Goal: Information Seeking & Learning: Find specific page/section

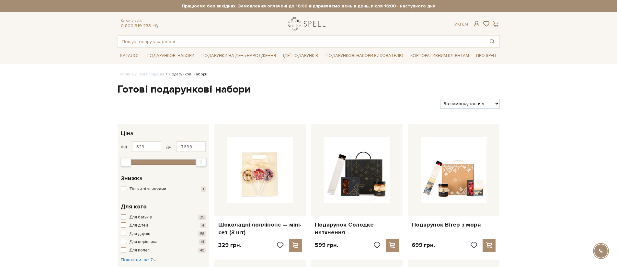
click at [318, 28] on link "logo" at bounding box center [308, 23] width 40 height 13
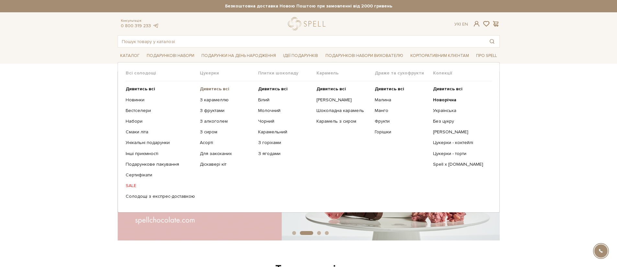
click at [212, 90] on b "Дивитись всі" at bounding box center [214, 89] width 29 height 6
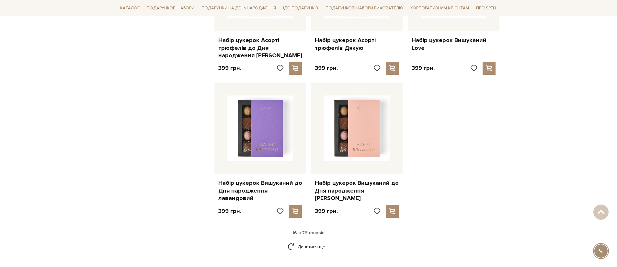
scroll to position [865, 0]
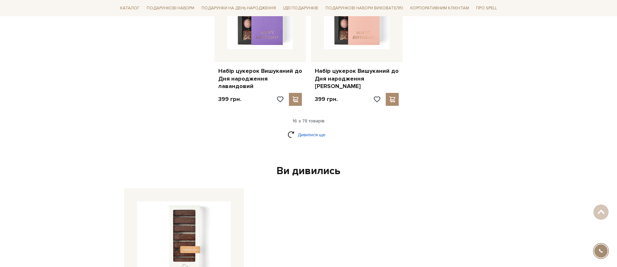
click at [324, 129] on link "Дивитися ще" at bounding box center [309, 134] width 42 height 11
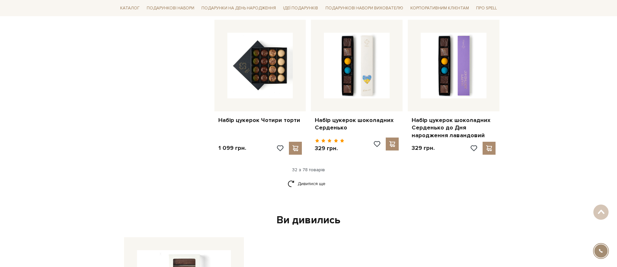
scroll to position [1657, 0]
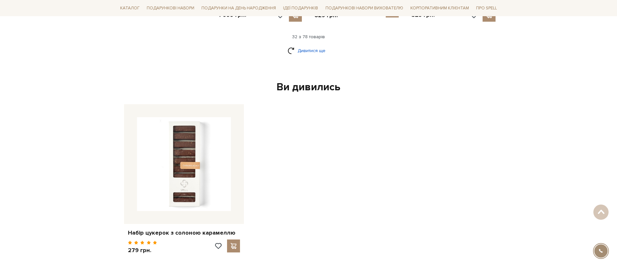
click at [298, 45] on link "Дивитися ще" at bounding box center [309, 50] width 42 height 11
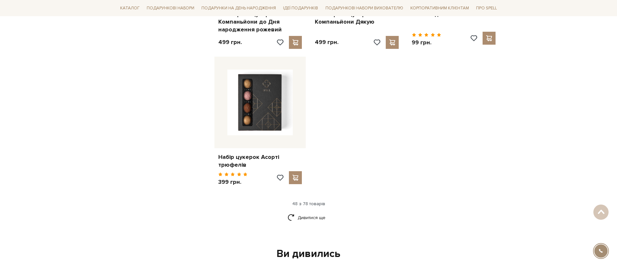
scroll to position [2415, 0]
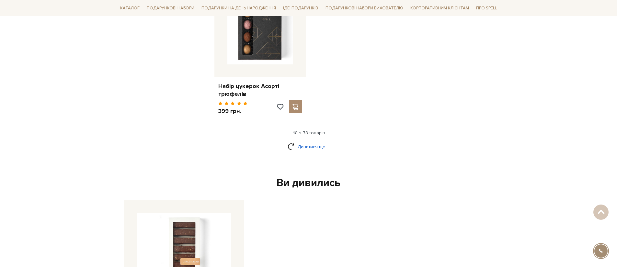
click at [322, 141] on link "Дивитися ще" at bounding box center [309, 146] width 42 height 11
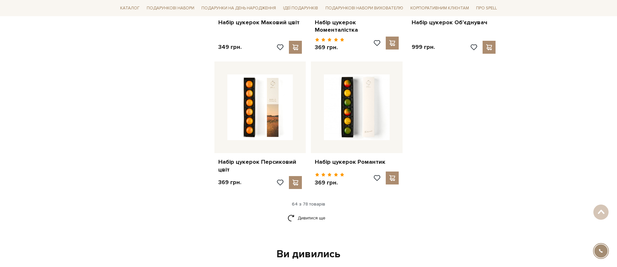
scroll to position [3022, 0]
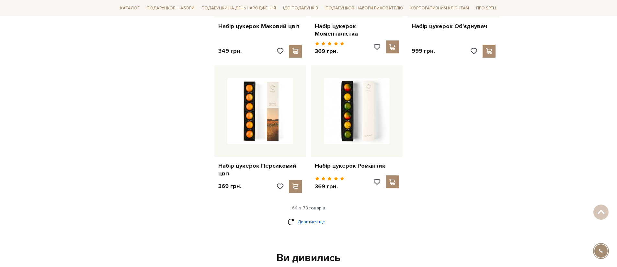
click at [315, 216] on link "Дивитися ще" at bounding box center [309, 221] width 42 height 11
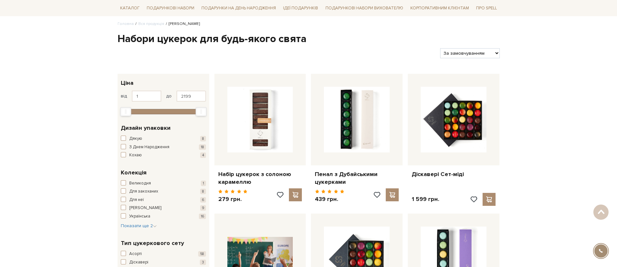
scroll to position [0, 0]
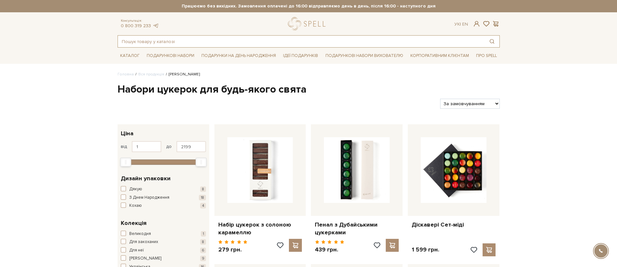
click at [275, 40] on input "text" at bounding box center [301, 42] width 367 height 12
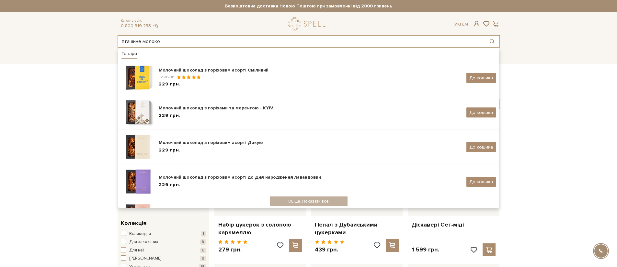
type input "пташине молоко"
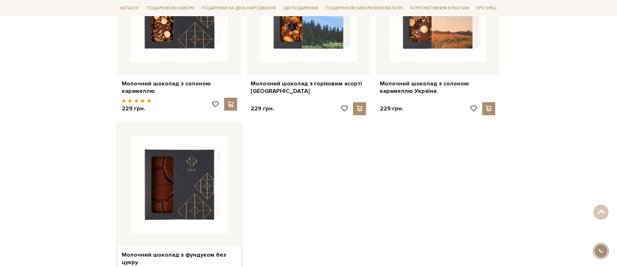
scroll to position [992, 0]
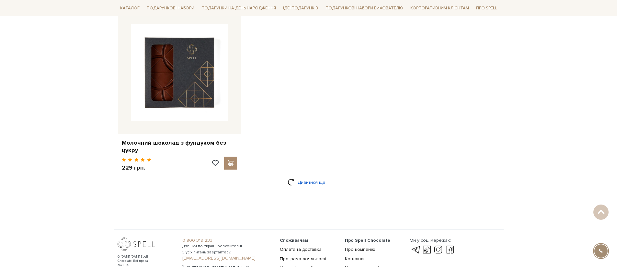
click at [317, 182] on link "Дивитися ще" at bounding box center [309, 182] width 42 height 11
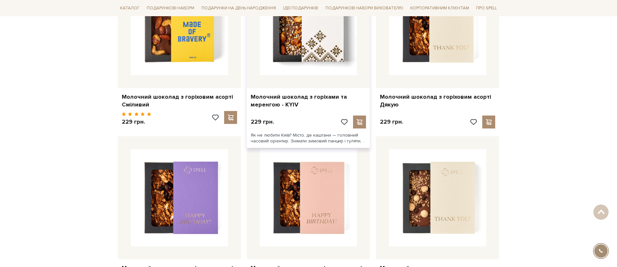
scroll to position [0, 0]
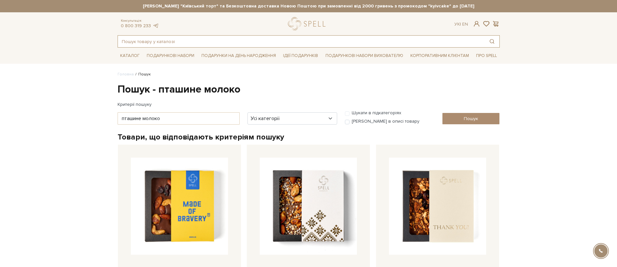
click at [186, 43] on input "text" at bounding box center [301, 42] width 367 height 12
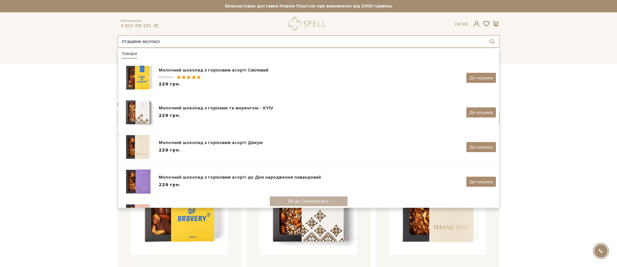
type input "пташине молоко"
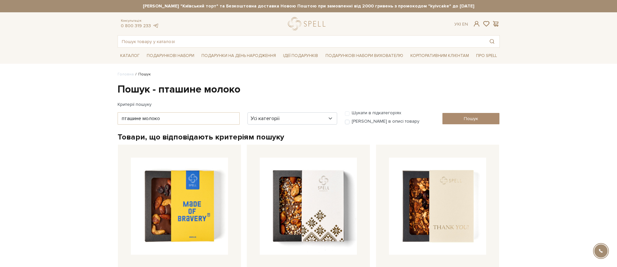
click at [329, 22] on div at bounding box center [308, 23] width 48 height 13
click at [318, 22] on link "logo" at bounding box center [308, 23] width 40 height 13
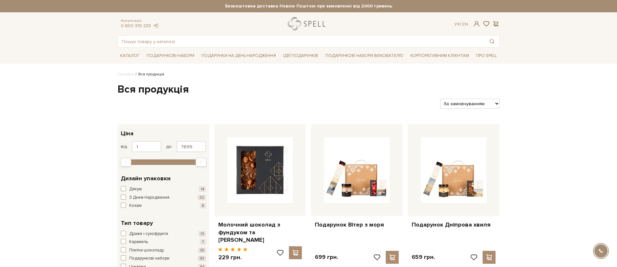
click at [305, 27] on link "logo" at bounding box center [308, 23] width 40 height 13
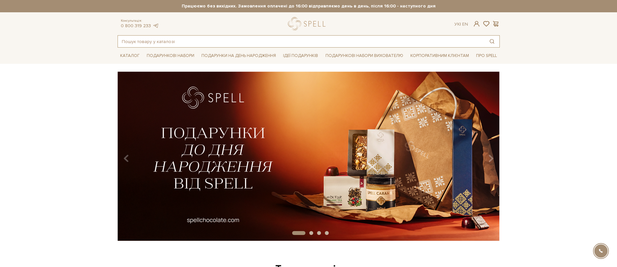
click at [208, 47] on input "text" at bounding box center [301, 42] width 367 height 12
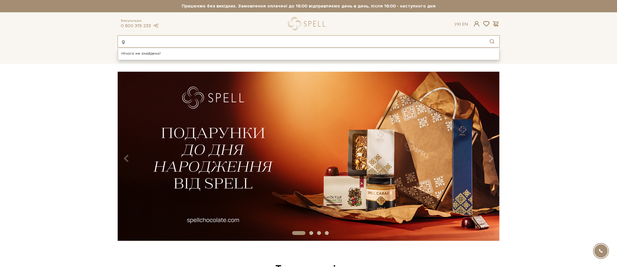
click at [208, 47] on input "g" at bounding box center [301, 42] width 367 height 12
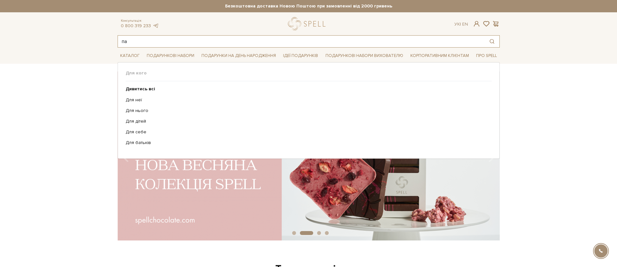
type input "па"
click at [357, 154] on div "Для кого Дивитись всі" at bounding box center [309, 110] width 382 height 97
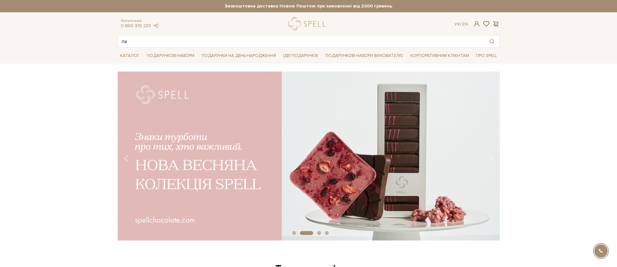
click at [368, 177] on img at bounding box center [309, 156] width 382 height 169
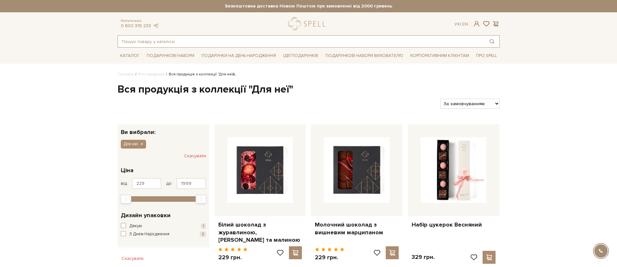
click at [199, 42] on input "text" at bounding box center [301, 42] width 367 height 12
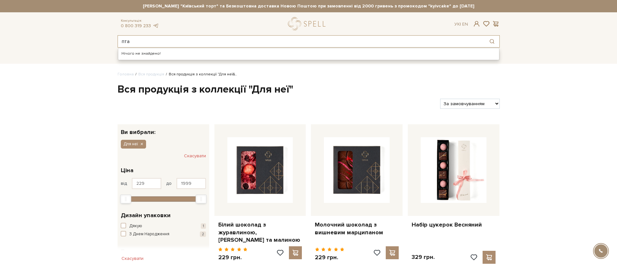
drag, startPoint x: 227, startPoint y: 37, endPoint x: 220, endPoint y: 47, distance: 13.2
click at [226, 40] on input "пта" at bounding box center [301, 42] width 367 height 12
click at [219, 44] on input "пта" at bounding box center [301, 42] width 367 height 12
type input "пташине"
